Goal: Check status: Check status

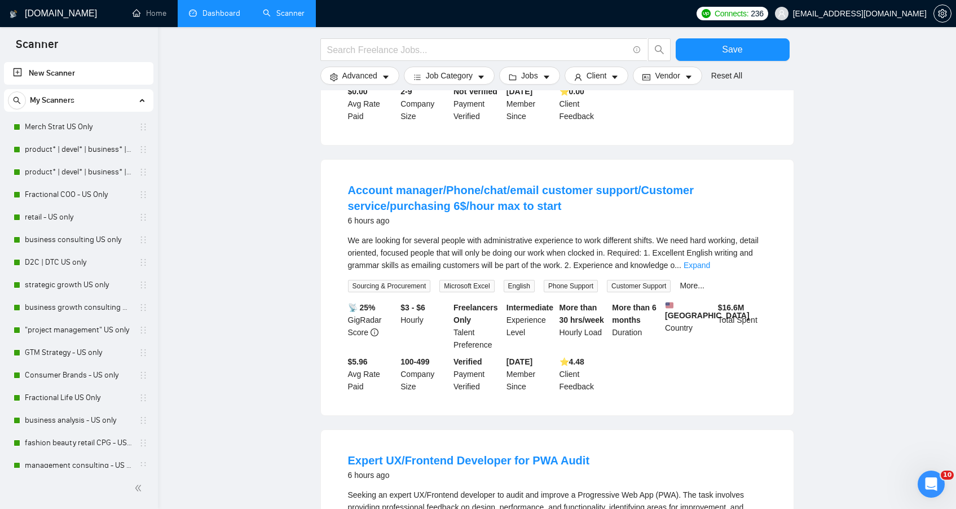
click at [214, 15] on link "Dashboard" at bounding box center [214, 13] width 51 height 10
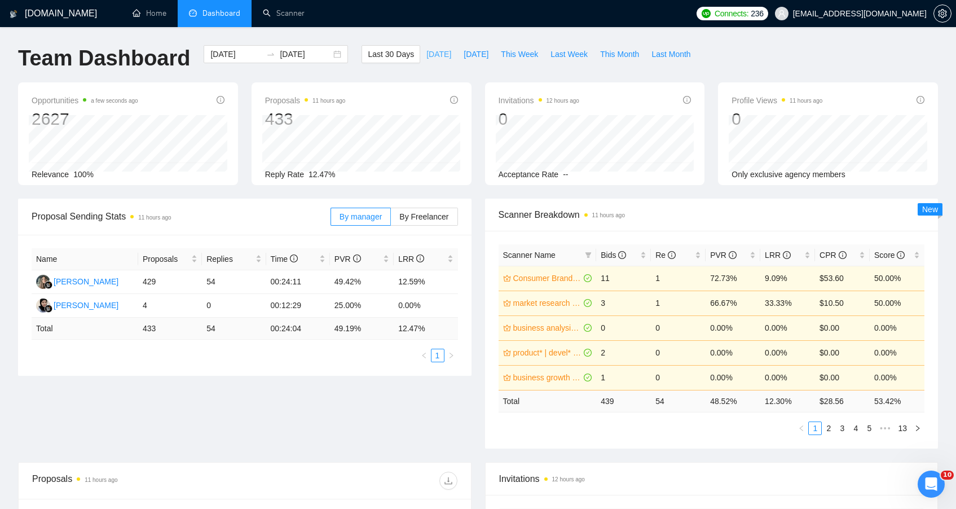
click at [433, 48] on span "[DATE]" at bounding box center [438, 54] width 25 height 12
click at [457, 47] on button "[DATE]" at bounding box center [475, 54] width 37 height 18
type input "[DATE]"
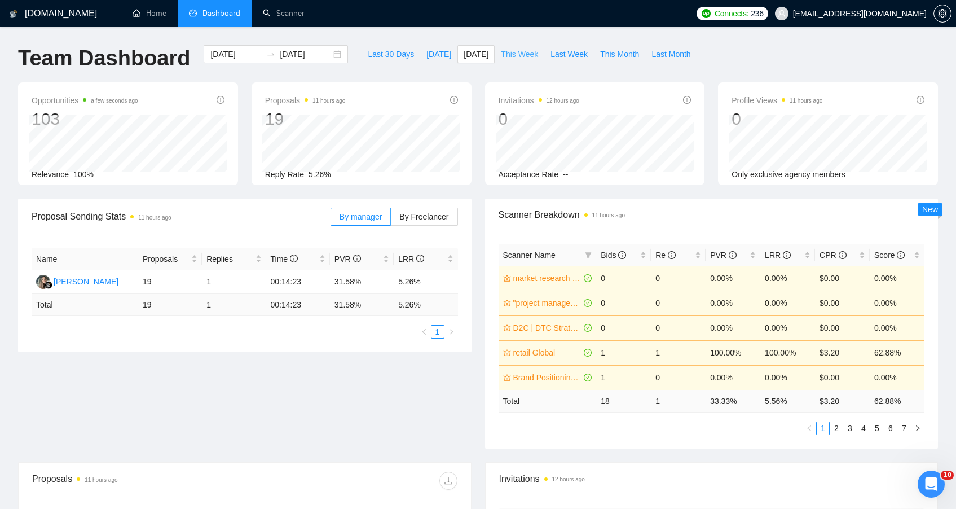
click at [501, 56] on span "This Week" at bounding box center [519, 54] width 37 height 12
type input "[DATE]"
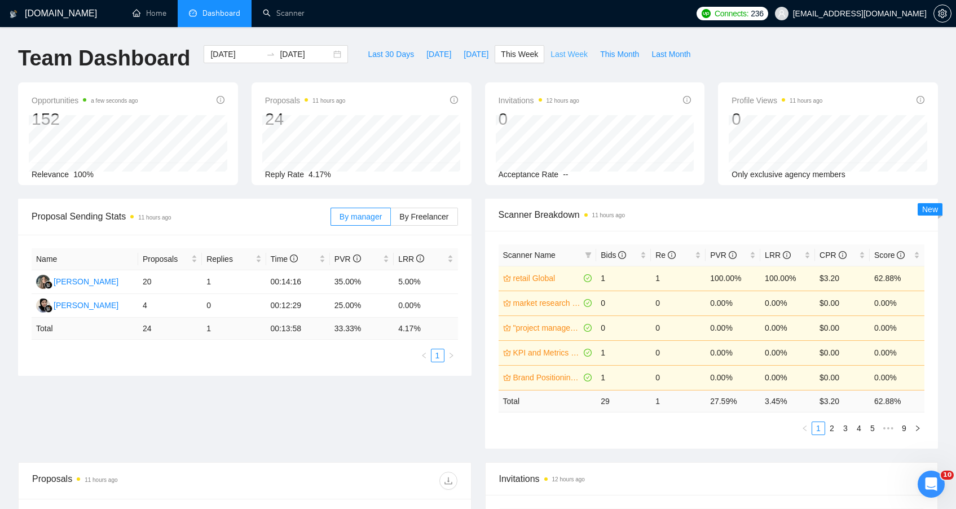
click at [563, 62] on button "Last Week" at bounding box center [569, 54] width 50 height 18
type input "[DATE]"
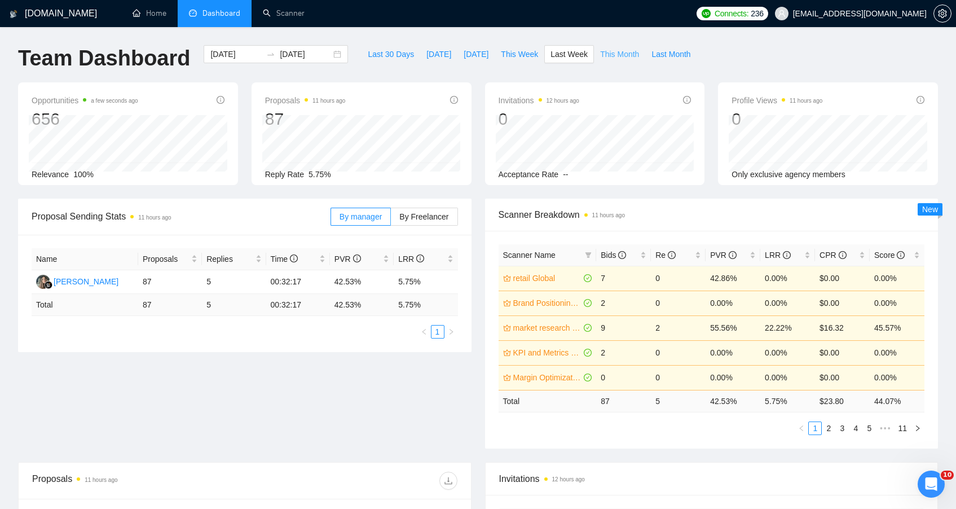
click at [615, 61] on button "This Month" at bounding box center [619, 54] width 51 height 18
type input "[DATE]"
